Goal: Find specific page/section: Find specific page/section

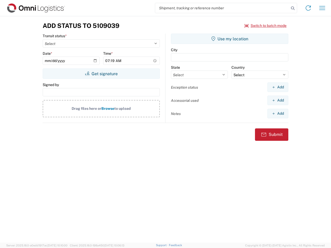
click at [222, 8] on input "search" at bounding box center [222, 8] width 134 height 10
click at [293, 8] on icon at bounding box center [292, 8] width 7 height 7
click at [308, 8] on icon at bounding box center [308, 8] width 8 height 8
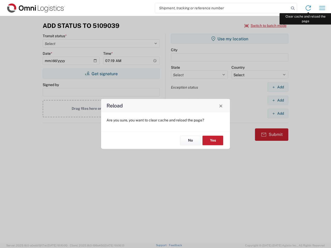
click at [322, 8] on div "Reload Are you sure, you want to clear cache and reload the page? No Yes" at bounding box center [165, 124] width 331 height 248
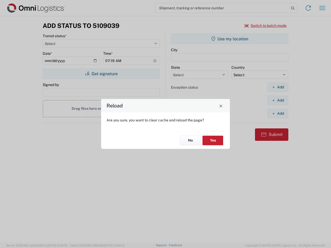
click at [266, 26] on div "Reload Are you sure, you want to clear cache and reload the page? No Yes" at bounding box center [165, 124] width 331 height 248
click at [101, 74] on div "Reload Are you sure, you want to clear cache and reload the page? No Yes" at bounding box center [165, 124] width 331 height 248
click at [230, 39] on div "Reload Are you sure, you want to clear cache and reload the page? No Yes" at bounding box center [165, 124] width 331 height 248
click at [278, 87] on div "Reload Are you sure, you want to clear cache and reload the page? No Yes" at bounding box center [165, 124] width 331 height 248
click at [278, 100] on div "Reload Are you sure, you want to clear cache and reload the page? No Yes" at bounding box center [165, 124] width 331 height 248
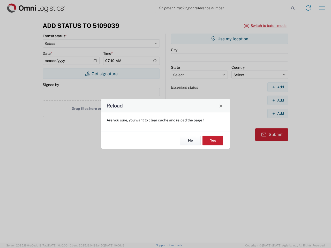
click at [278, 114] on div "Reload Are you sure, you want to clear cache and reload the page? No Yes" at bounding box center [165, 124] width 331 height 248
